Goal: Navigation & Orientation: Find specific page/section

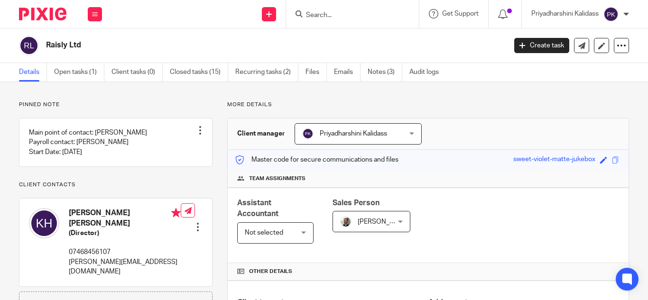
scroll to position [313, 0]
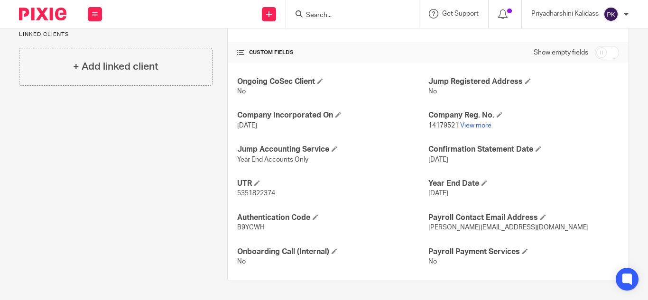
click at [321, 9] on form at bounding box center [355, 14] width 101 height 12
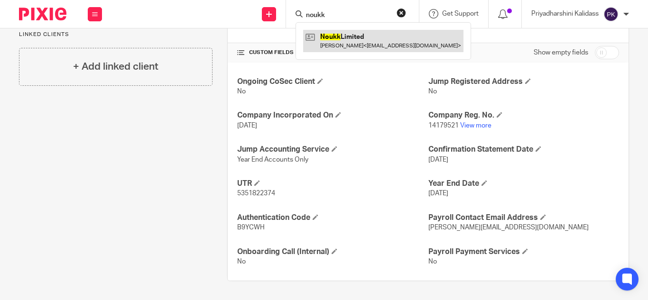
type input "noukk"
click at [343, 37] on link at bounding box center [383, 41] width 160 height 22
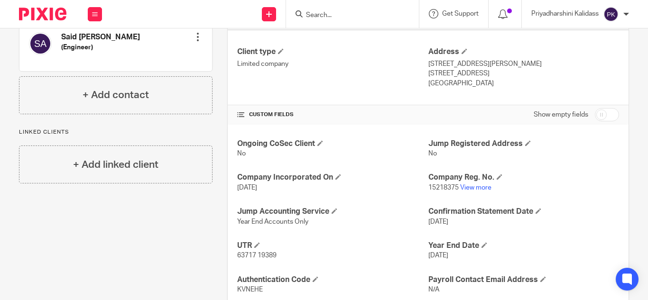
scroll to position [252, 0]
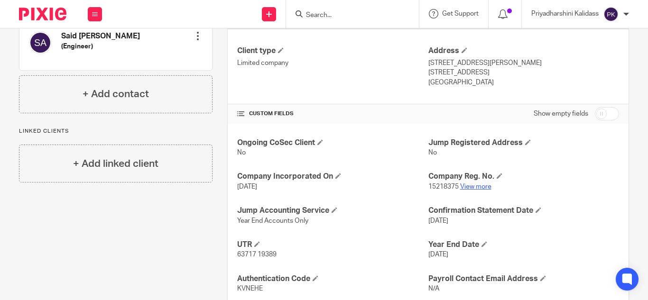
click at [475, 185] on link "View more" at bounding box center [475, 187] width 31 height 7
click at [334, 14] on input "Search" at bounding box center [347, 15] width 85 height 9
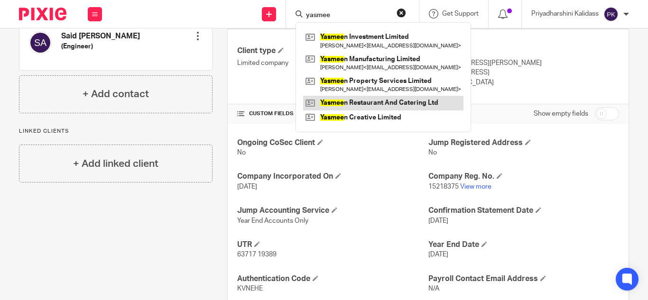
type input "yasmee"
click at [373, 109] on link at bounding box center [383, 103] width 160 height 14
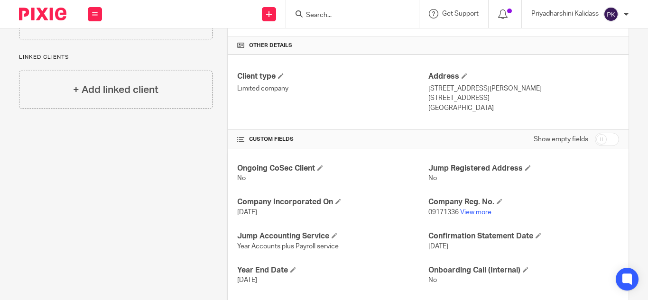
scroll to position [226, 0]
click at [470, 214] on link "View more" at bounding box center [475, 213] width 31 height 7
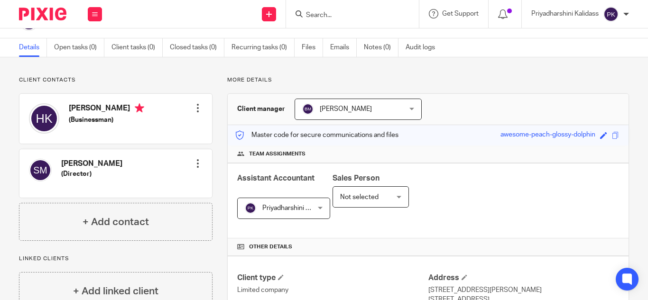
scroll to position [0, 0]
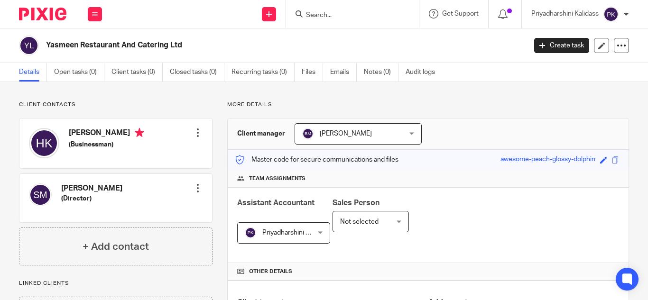
click at [339, 17] on input "Search" at bounding box center [347, 15] width 85 height 9
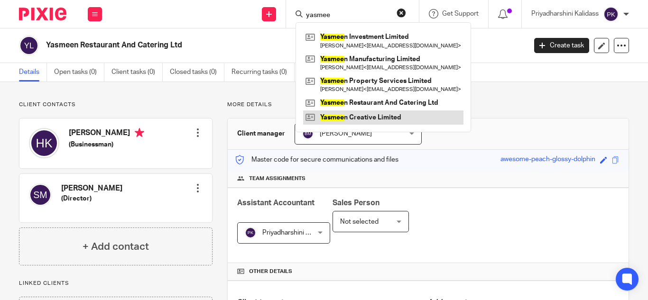
type input "yasmee"
click at [361, 120] on link at bounding box center [383, 118] width 160 height 14
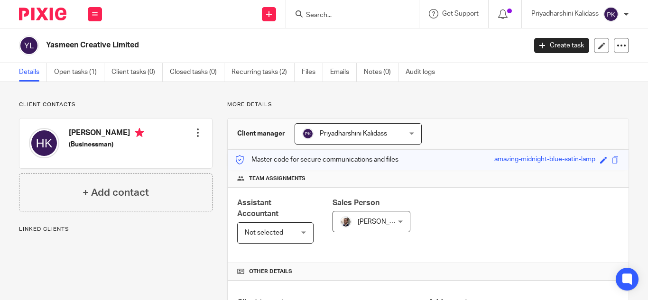
scroll to position [273, 0]
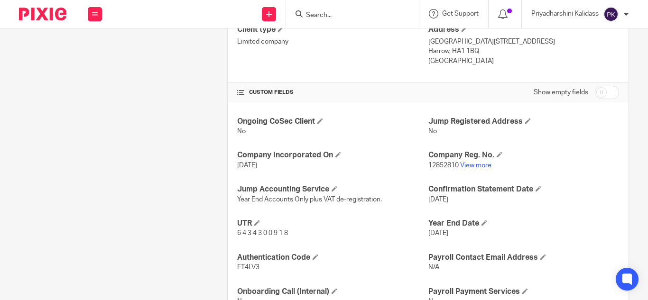
click at [471, 163] on link "View more" at bounding box center [475, 165] width 31 height 7
